Goal: Check status: Check status

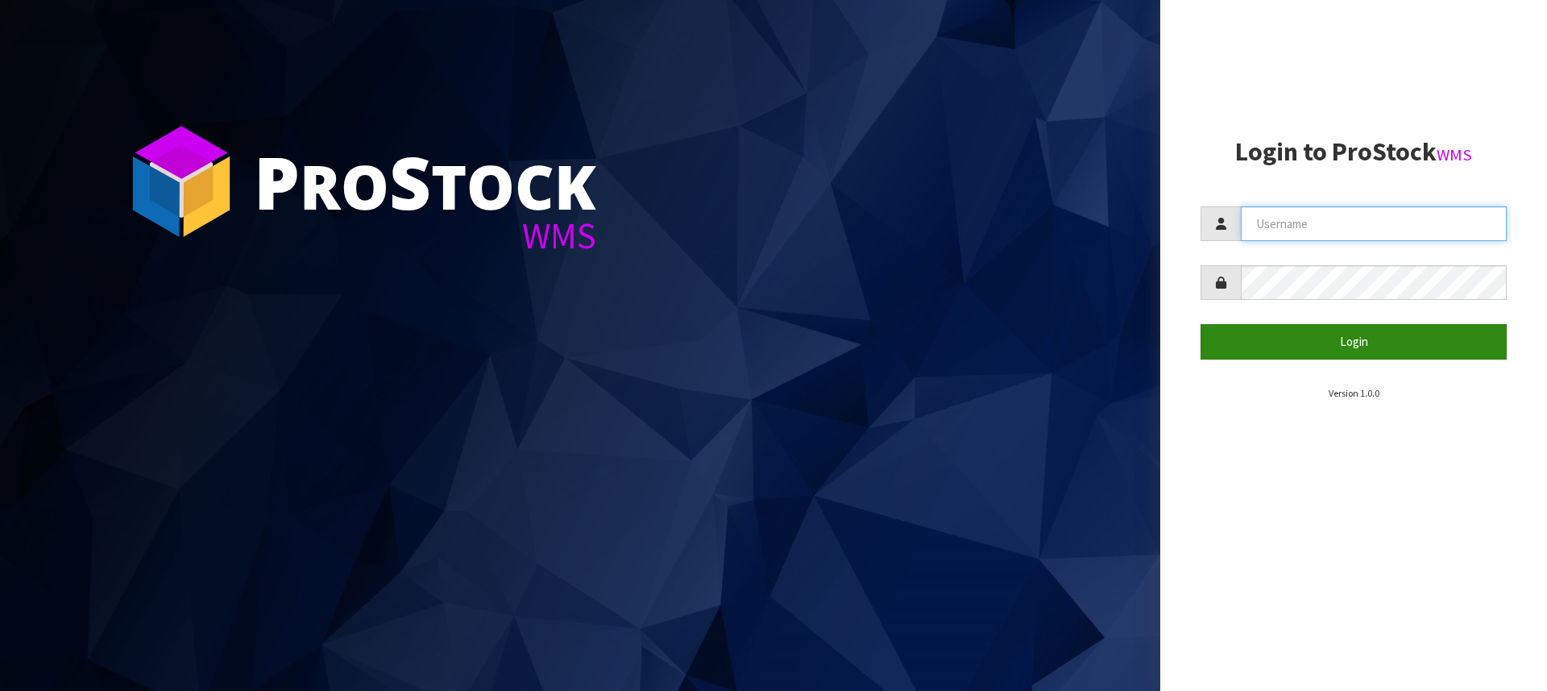
type input "[PERSON_NAME][EMAIL_ADDRESS][DOMAIN_NAME]"
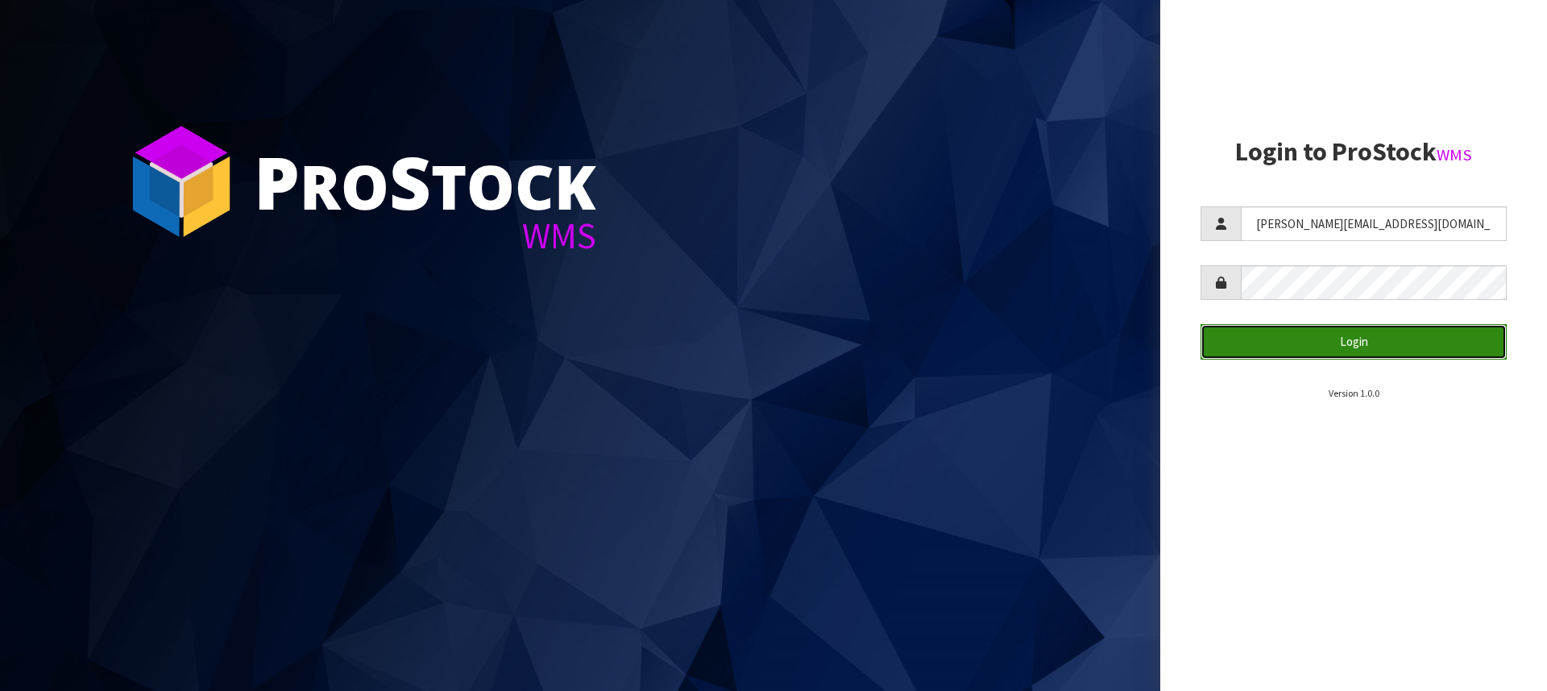
click at [1336, 331] on button "Login" at bounding box center [1354, 341] width 306 height 35
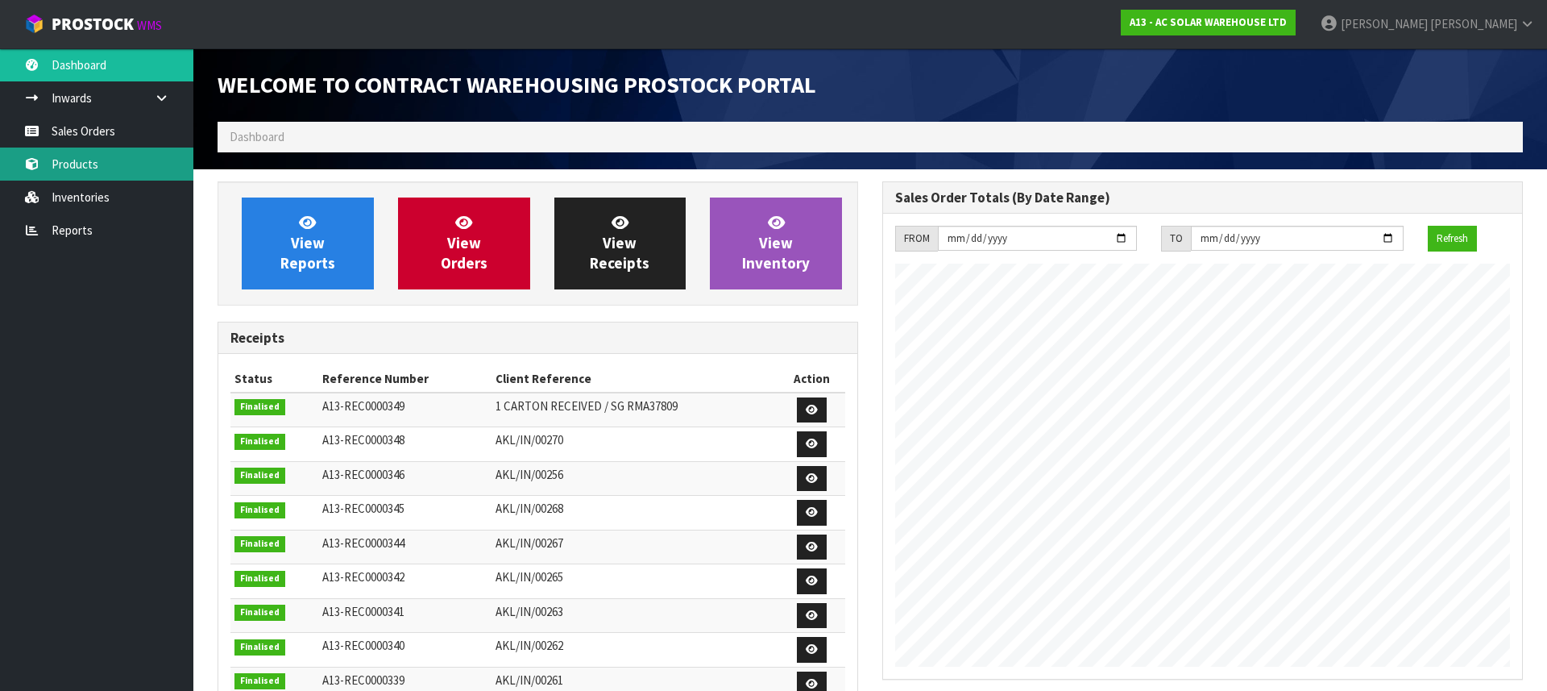
click at [62, 162] on link "Products" at bounding box center [96, 163] width 193 height 33
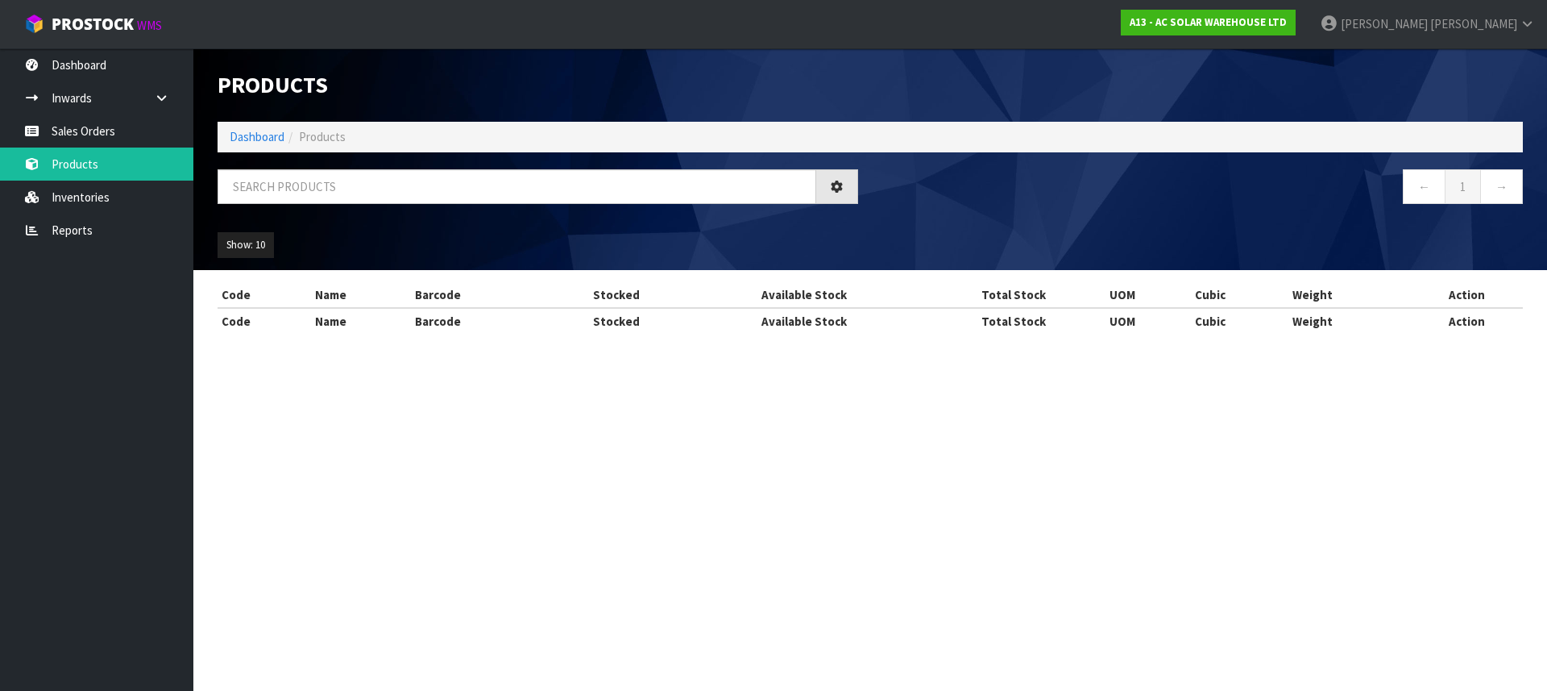
drag, startPoint x: 304, startPoint y: 204, endPoint x: 301, endPoint y: 195, distance: 9.2
click at [304, 203] on div at bounding box center [538, 192] width 665 height 47
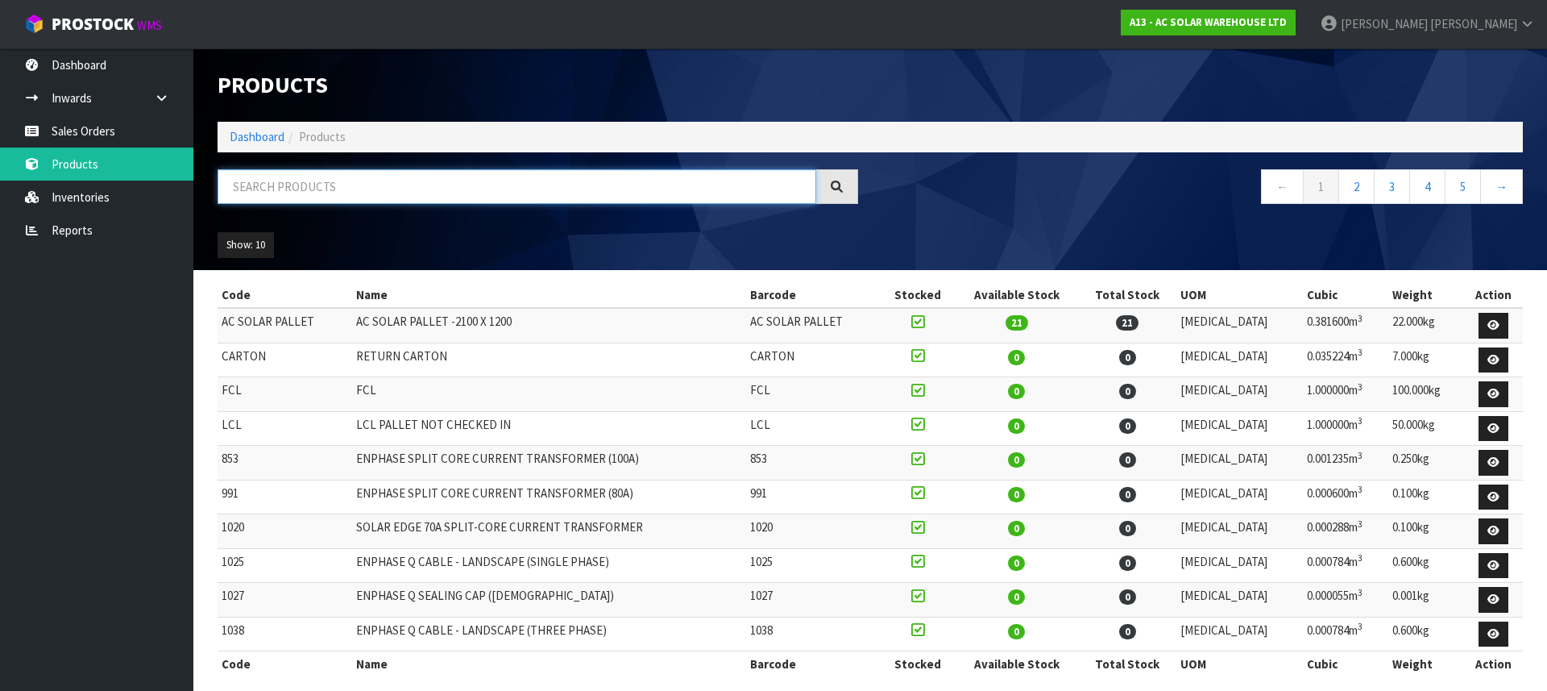
click at [302, 195] on input "text" at bounding box center [517, 186] width 599 height 35
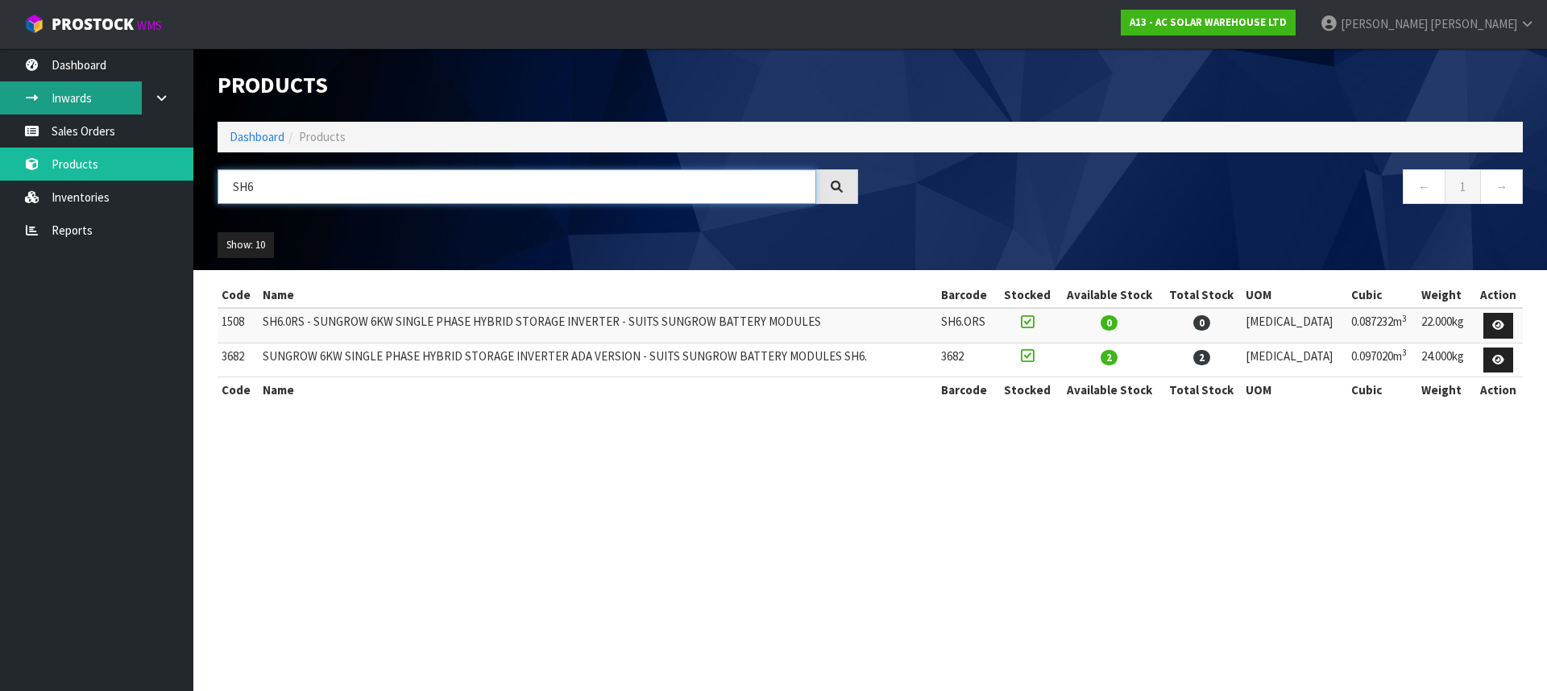
type input "SH6"
click at [92, 97] on link "Inwards" at bounding box center [96, 97] width 193 height 33
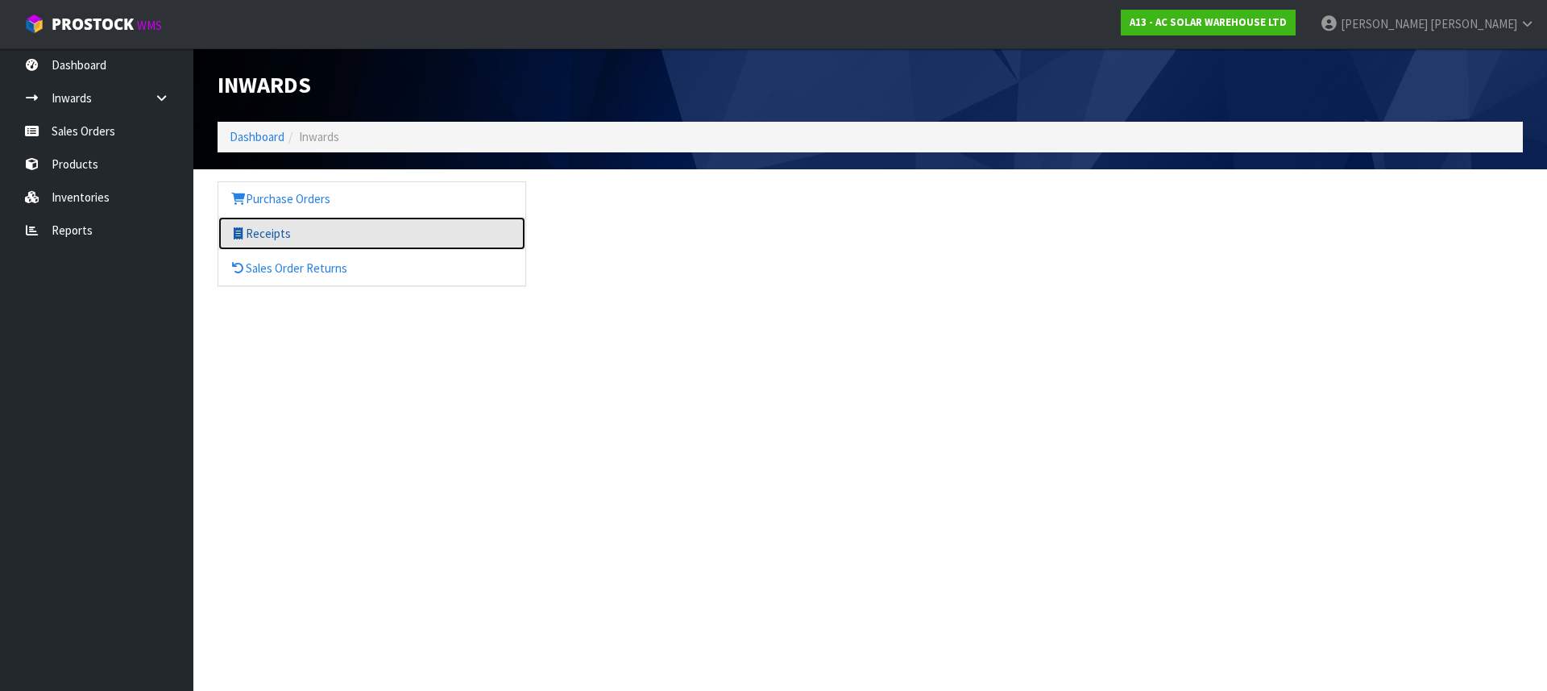
click at [279, 227] on link "Receipts" at bounding box center [371, 233] width 307 height 33
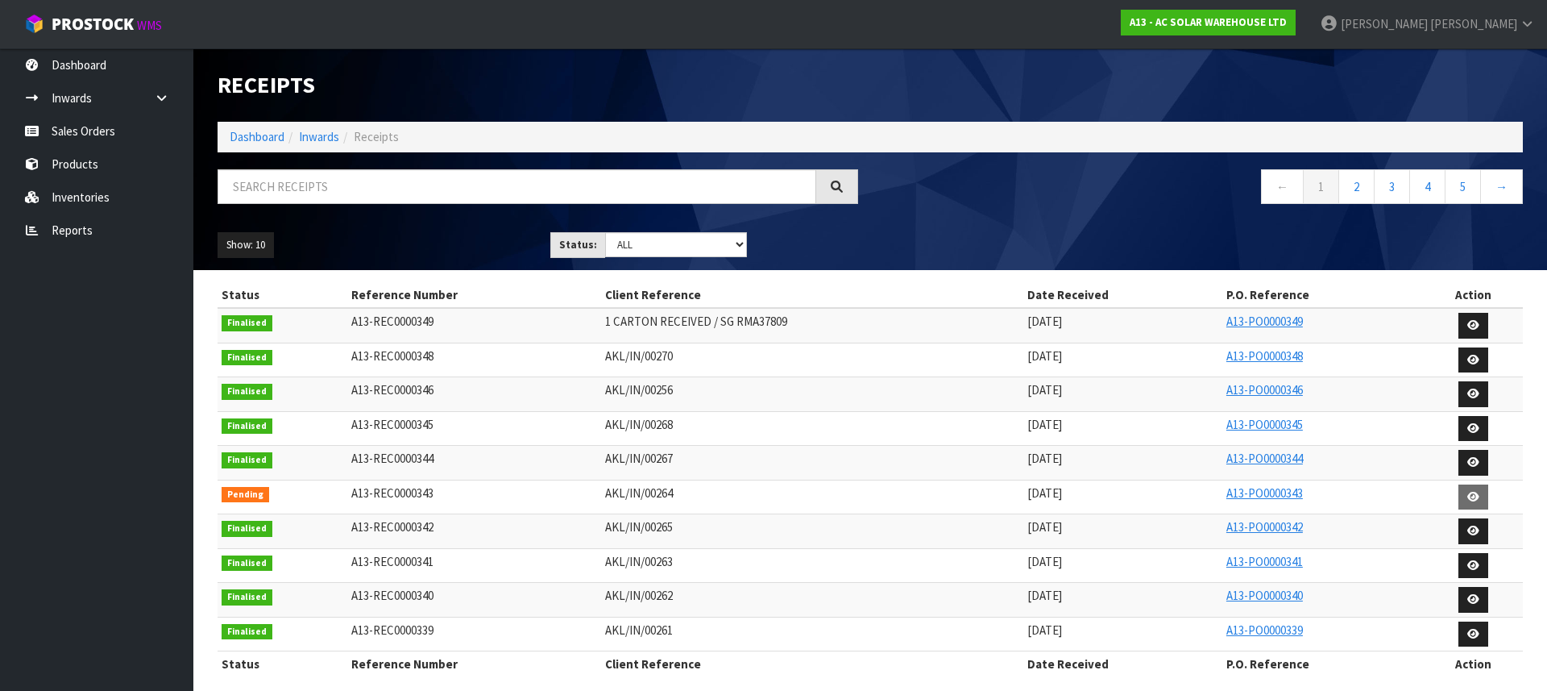
click at [718, 319] on span "1 CARTON RECEIVED / SG RMA37809" at bounding box center [696, 321] width 182 height 15
click at [734, 319] on span "1 CARTON RECEIVED / SG RMA37809" at bounding box center [696, 321] width 182 height 15
click at [1273, 316] on link "A13-PO0000349" at bounding box center [1265, 321] width 77 height 15
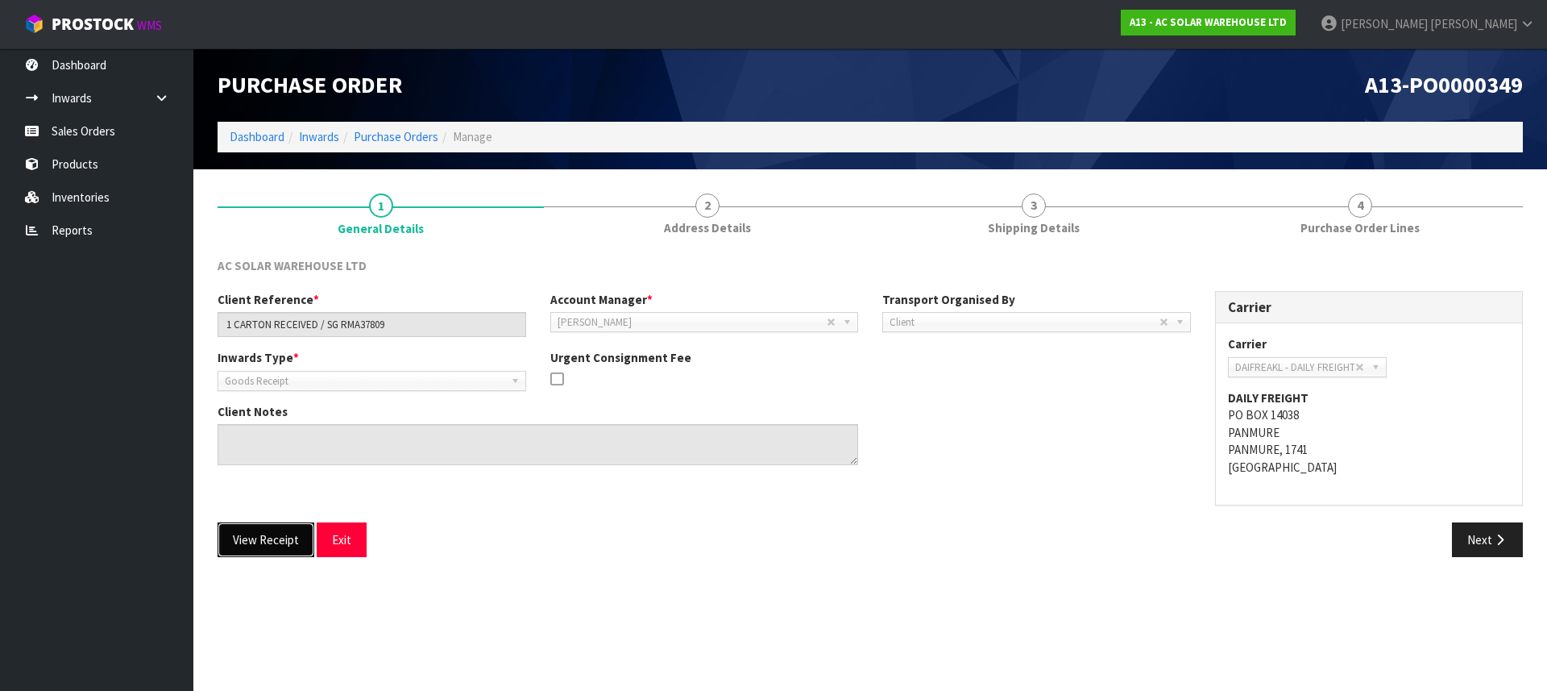
click at [289, 533] on button "View Receipt" at bounding box center [266, 539] width 97 height 35
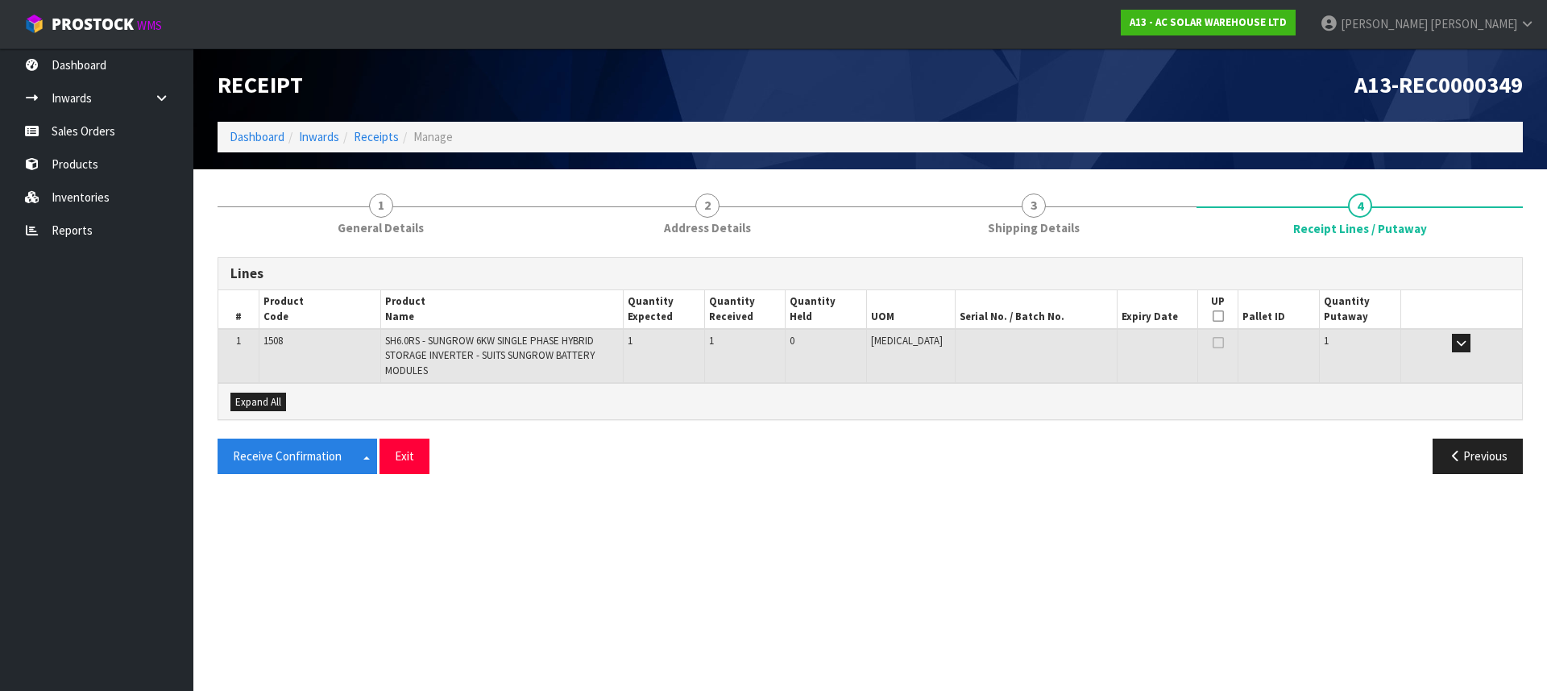
click at [442, 349] on span "SH6.0RS - SUNGROW 6KW SINGLE PHASE HYBRID STORAGE INVERTER - SUITS SUNGROW BATT…" at bounding box center [490, 356] width 210 height 44
click at [465, 348] on span "SH6.0RS - SUNGROW 6KW SINGLE PHASE HYBRID STORAGE INVERTER - SUITS SUNGROW BATT…" at bounding box center [490, 356] width 210 height 44
click at [366, 134] on link "Receipts" at bounding box center [376, 136] width 45 height 15
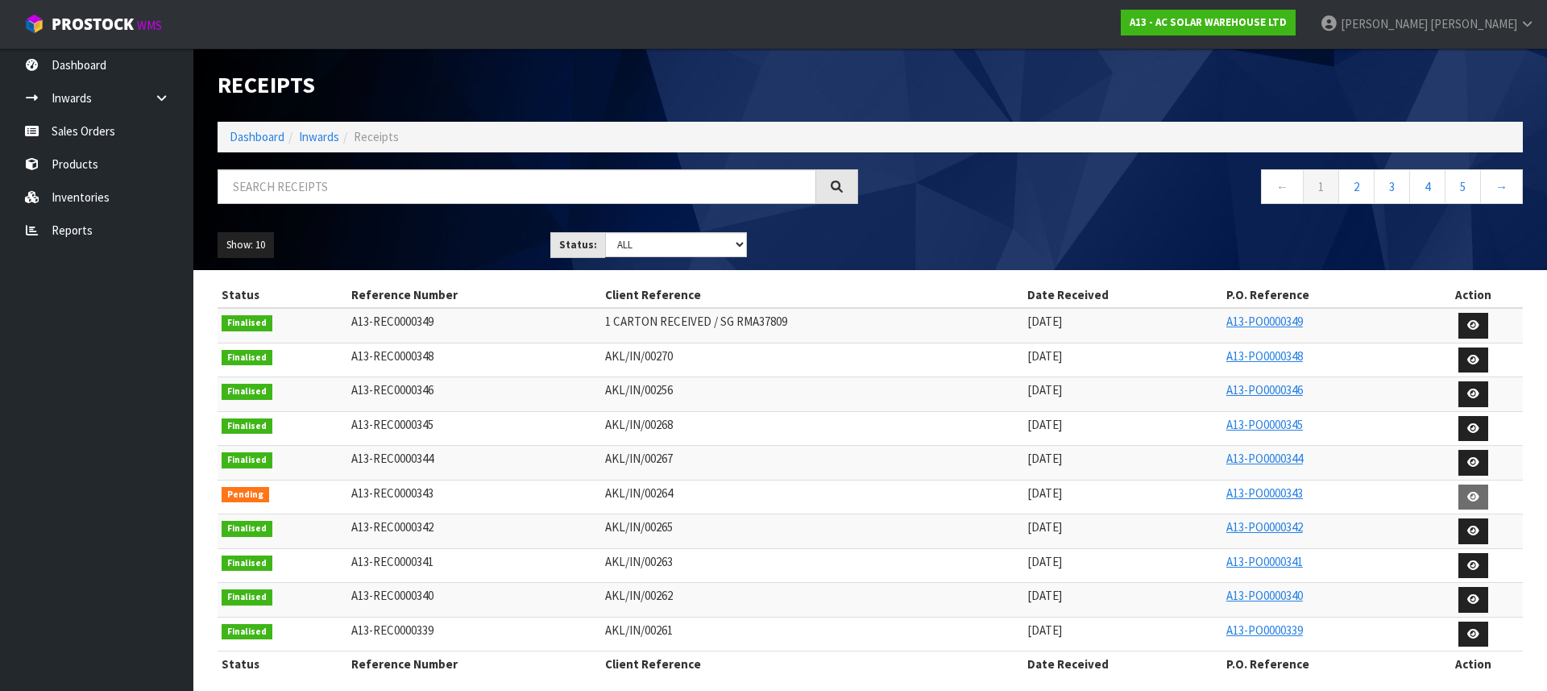
click at [699, 318] on span "1 CARTON RECEIVED / SG RMA37809" at bounding box center [696, 321] width 182 height 15
copy tr "1 CARTON RECEIVED / SG RMA37809"
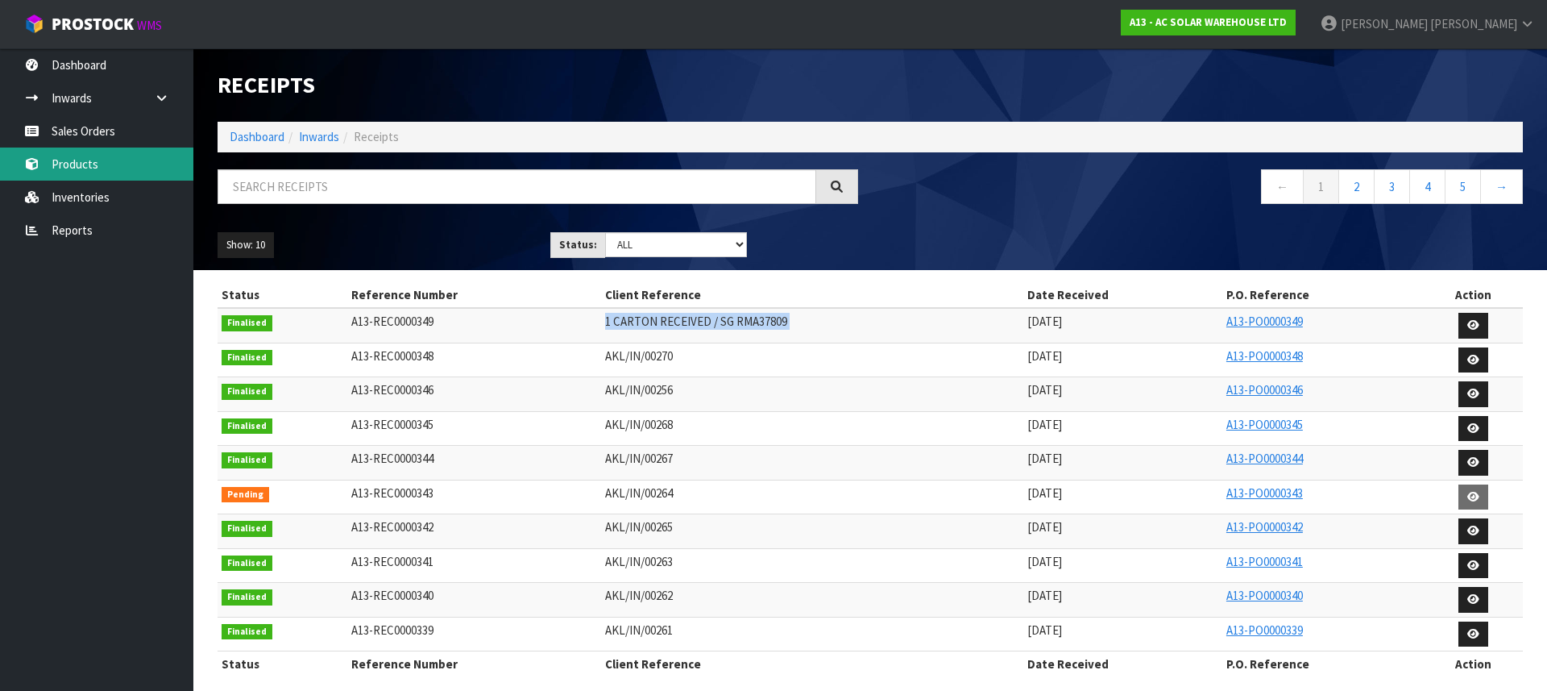
click at [86, 164] on link "Products" at bounding box center [96, 163] width 193 height 33
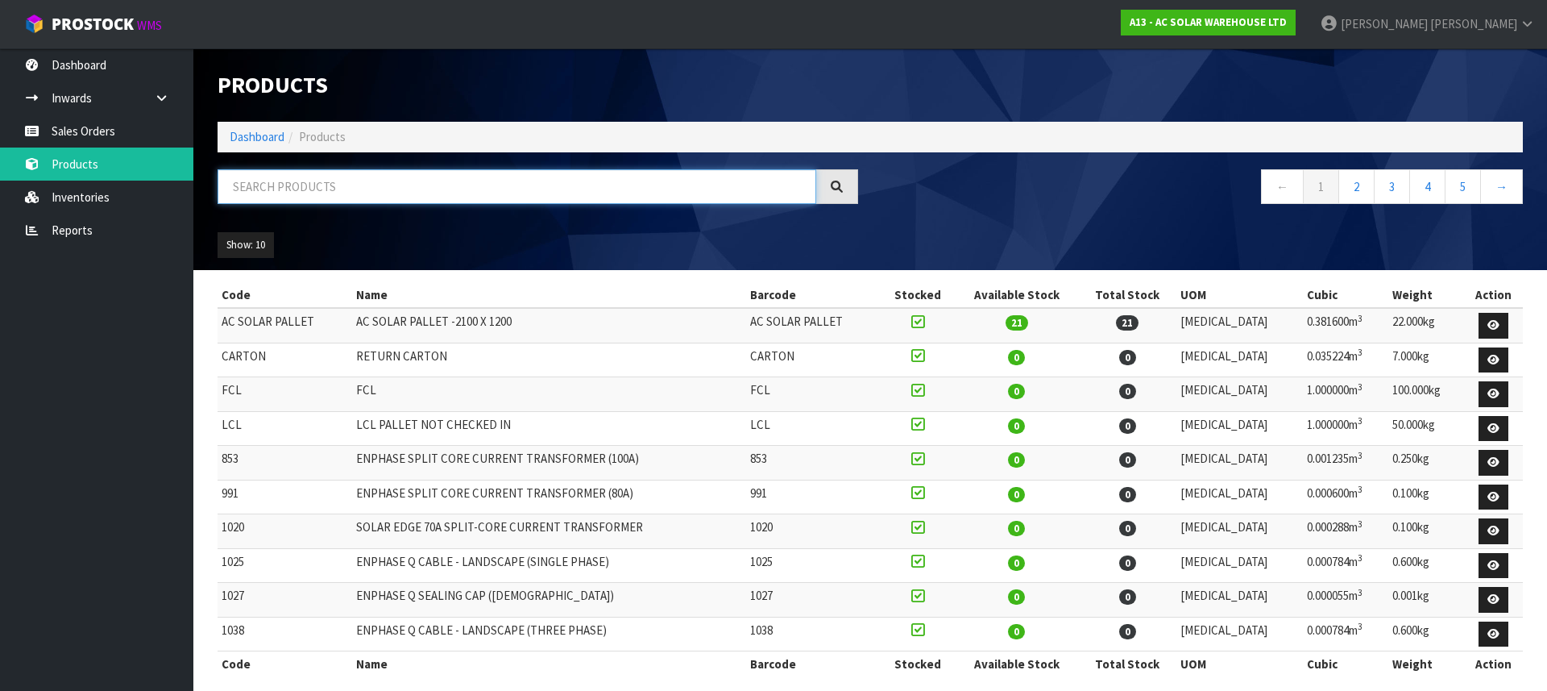
click at [388, 192] on input "text" at bounding box center [517, 186] width 599 height 35
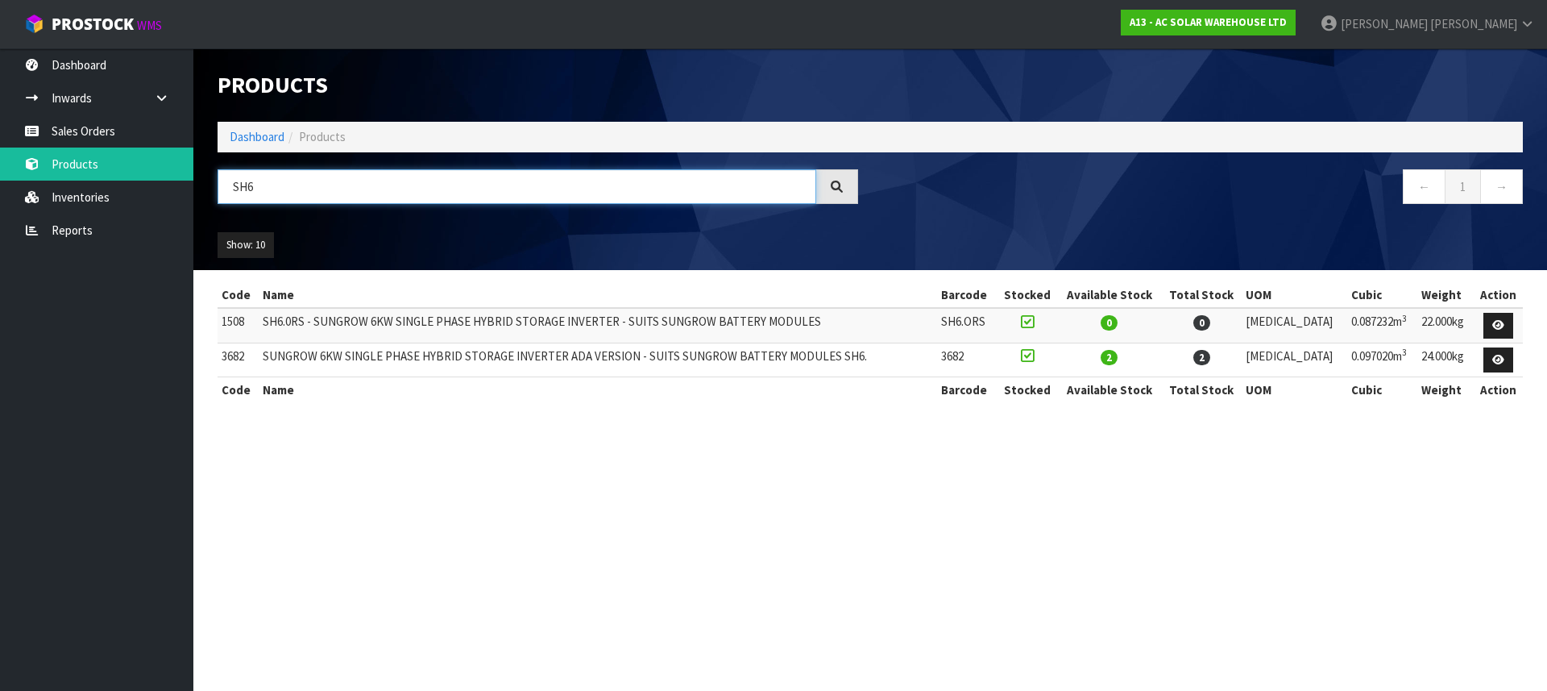
type input "SH6"
click at [255, 184] on input "SH6" at bounding box center [517, 186] width 599 height 35
